Goal: Book appointment/travel/reservation

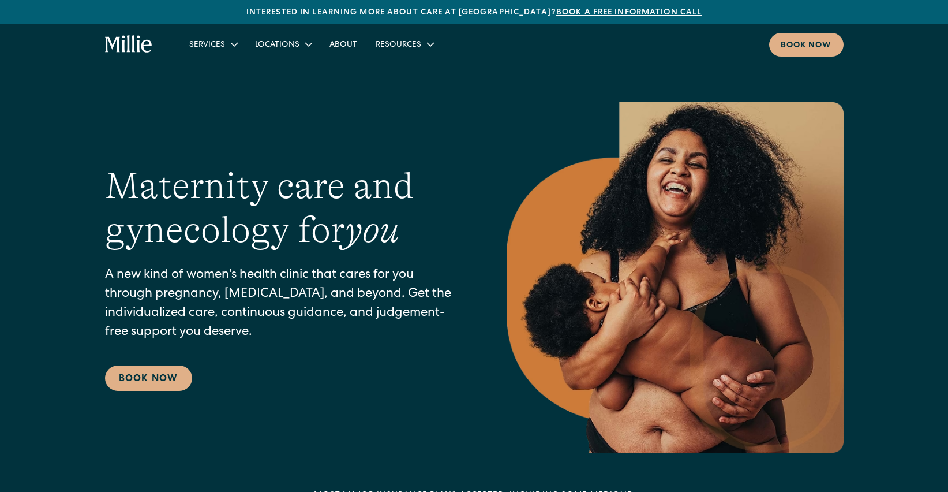
click at [798, 20] on div "Interested in learning more about care at Millie? Book a free information call" at bounding box center [474, 12] width 948 height 24
click at [798, 22] on div "Interested in learning more about care at Millie? Book a free information call" at bounding box center [474, 12] width 948 height 24
click at [793, 47] on div "Book now" at bounding box center [806, 46] width 51 height 12
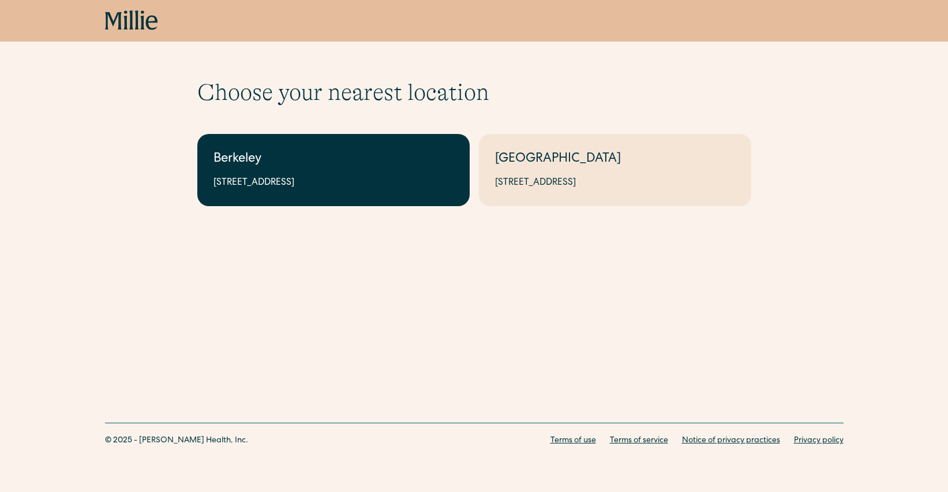
click at [362, 147] on link "Berkeley 2999 Regent St, Suite 524, Berkeley, CA 94705" at bounding box center [333, 170] width 272 height 72
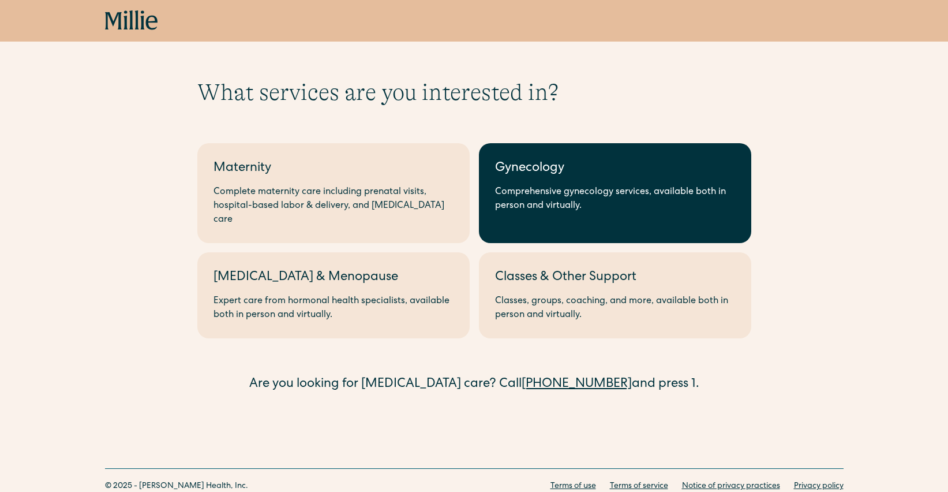
click at [506, 192] on div "Comprehensive gynecology services, available both in person and virtually." at bounding box center [615, 199] width 240 height 28
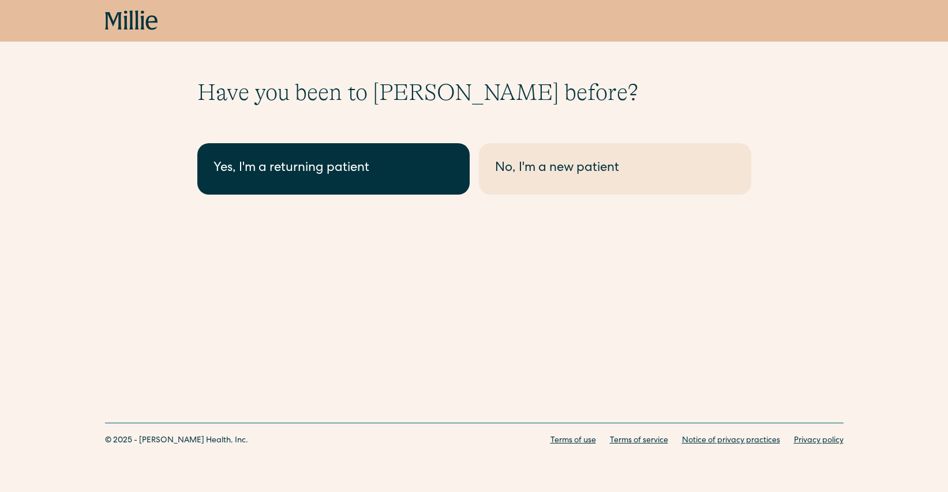
click at [380, 182] on link "Yes, I'm a returning patient" at bounding box center [333, 168] width 272 height 51
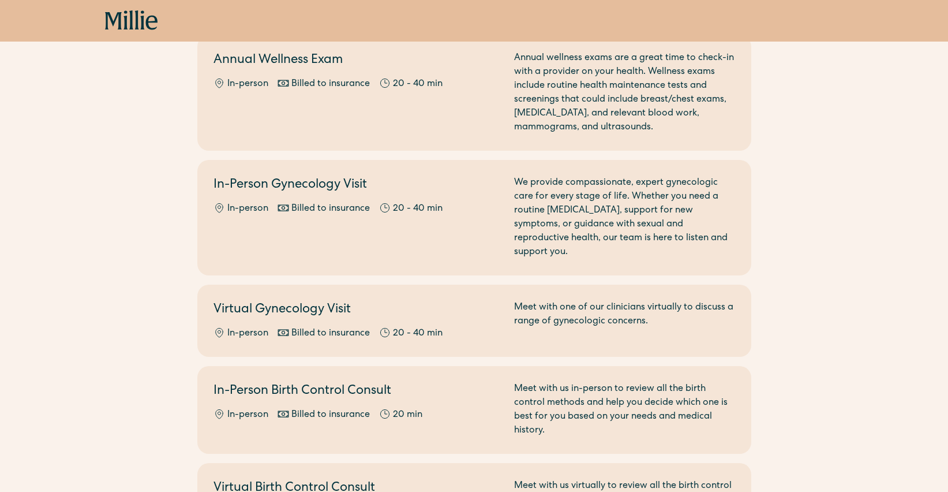
scroll to position [151, 0]
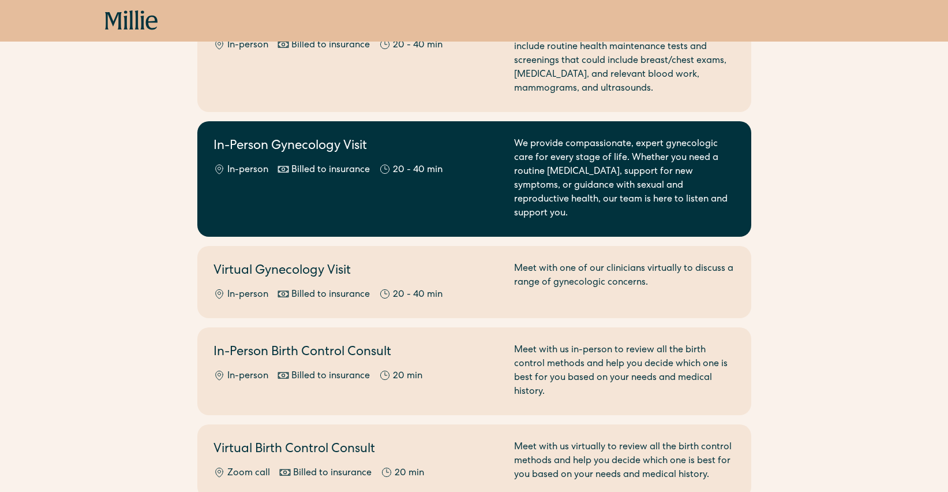
click at [379, 160] on div "In-Person Gynecology Visit In-person Billed to insurance 20 - 40 min" at bounding box center [356, 178] width 287 height 83
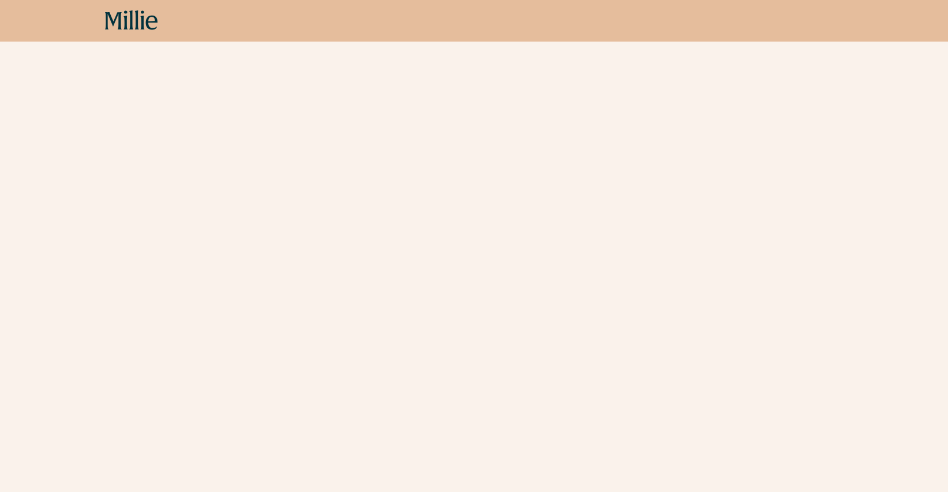
scroll to position [539, 0]
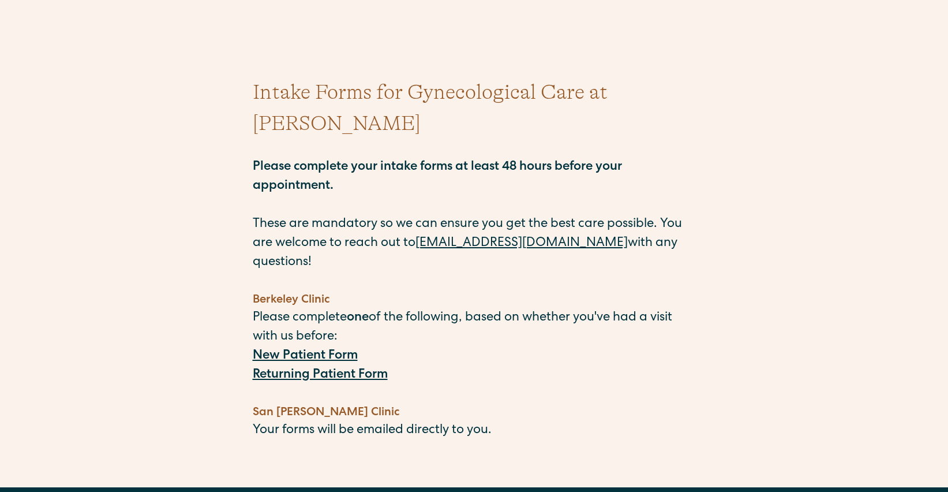
scroll to position [69, 0]
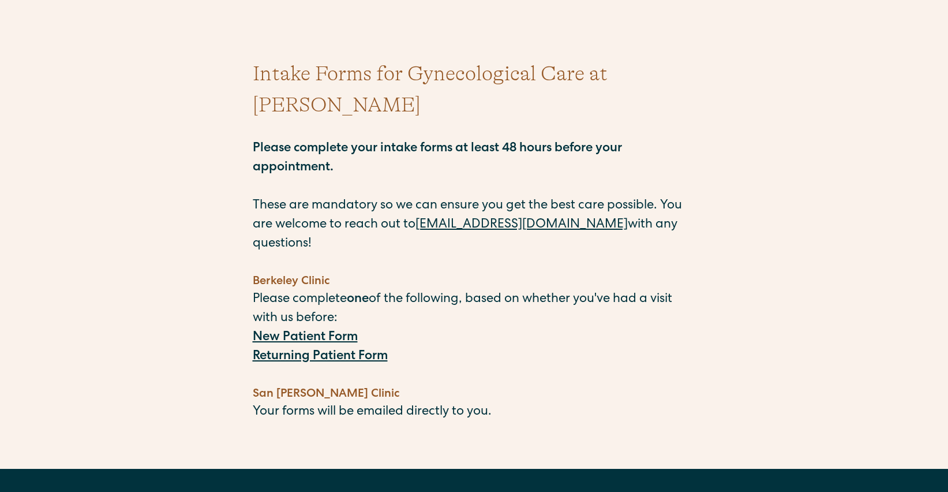
click at [331, 347] on p "Returning Patient Form" at bounding box center [474, 356] width 443 height 19
click at [331, 350] on strong "Returning Patient Form" at bounding box center [320, 356] width 135 height 13
